Goal: Check status

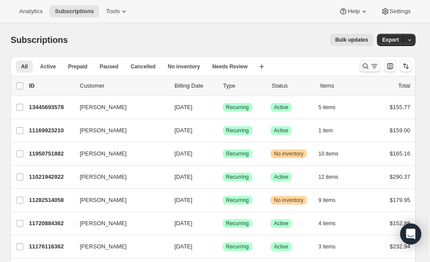
click at [370, 64] on icon "Search and filter results" at bounding box center [365, 66] width 9 height 9
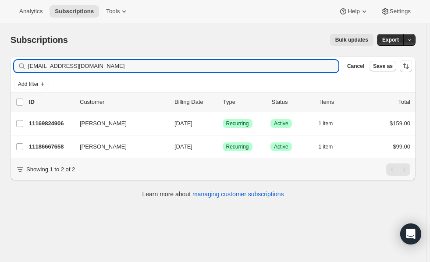
type input "[EMAIL_ADDRESS][DOMAIN_NAME]"
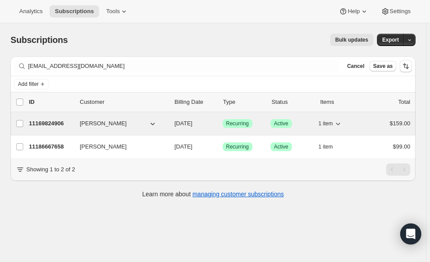
click at [54, 125] on p "11169824906" at bounding box center [51, 123] width 44 height 9
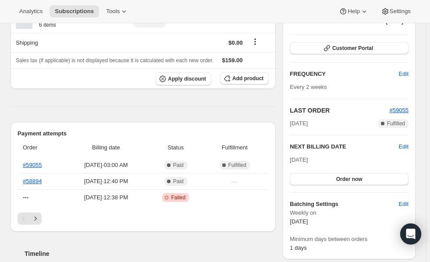
scroll to position [116, 0]
